Goal: Check status: Check status

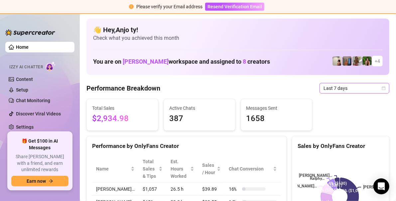
click at [381, 88] on icon "calendar" at bounding box center [383, 88] width 4 height 4
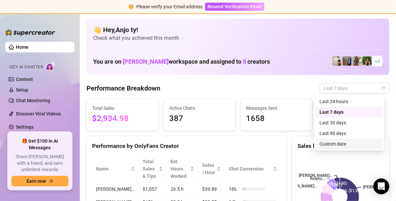
click at [336, 143] on div "Custom date" at bounding box center [348, 143] width 59 height 7
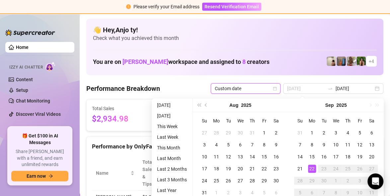
type input "[DATE]"
click at [313, 167] on div "22" at bounding box center [312, 168] width 8 height 8
click at [313, 167] on rect at bounding box center [336, 196] width 84 height 83
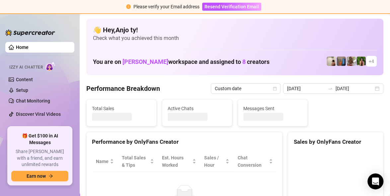
type input "[DATE]"
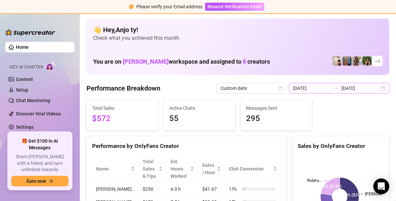
click at [378, 88] on div "[DATE] [DATE]" at bounding box center [339, 88] width 100 height 11
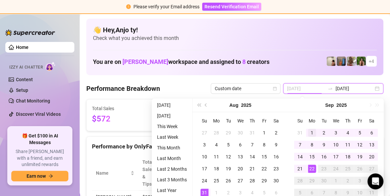
type input "[DATE]"
click at [312, 129] on div "1" at bounding box center [312, 133] width 8 height 8
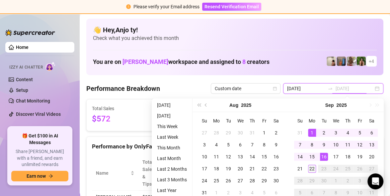
type input "[DATE]"
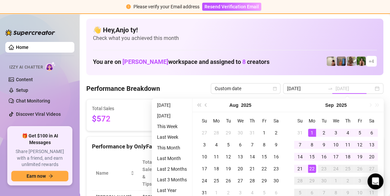
click at [311, 166] on div "22" at bounding box center [312, 168] width 8 height 8
click at [311, 166] on rect at bounding box center [336, 196] width 84 height 83
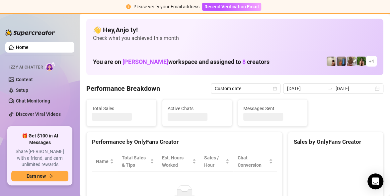
type input "[DATE]"
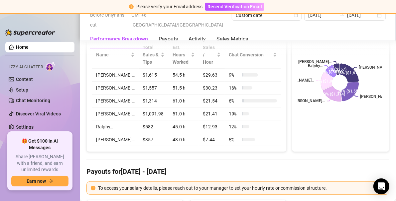
scroll to position [66, 0]
